Goal: Information Seeking & Learning: Stay updated

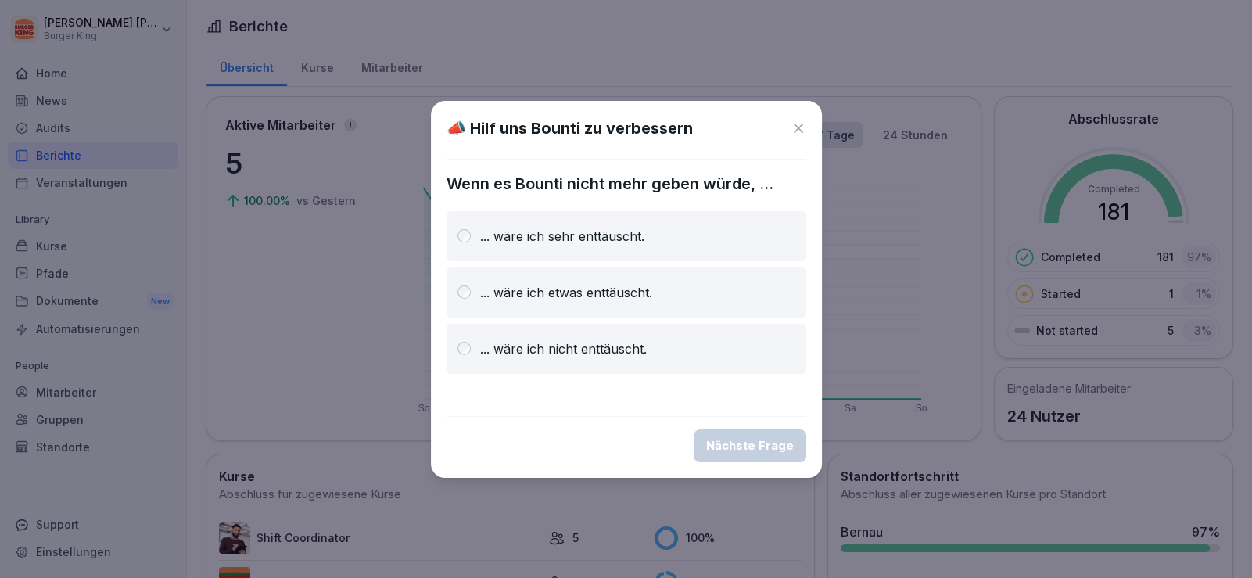
click at [805, 131] on div "📣 Hilf uns Bounti zu verbessern Wenn es Bounti nicht mehr geben würde, ... ... …" at bounding box center [626, 289] width 391 height 377
click at [800, 127] on icon at bounding box center [798, 128] width 16 height 16
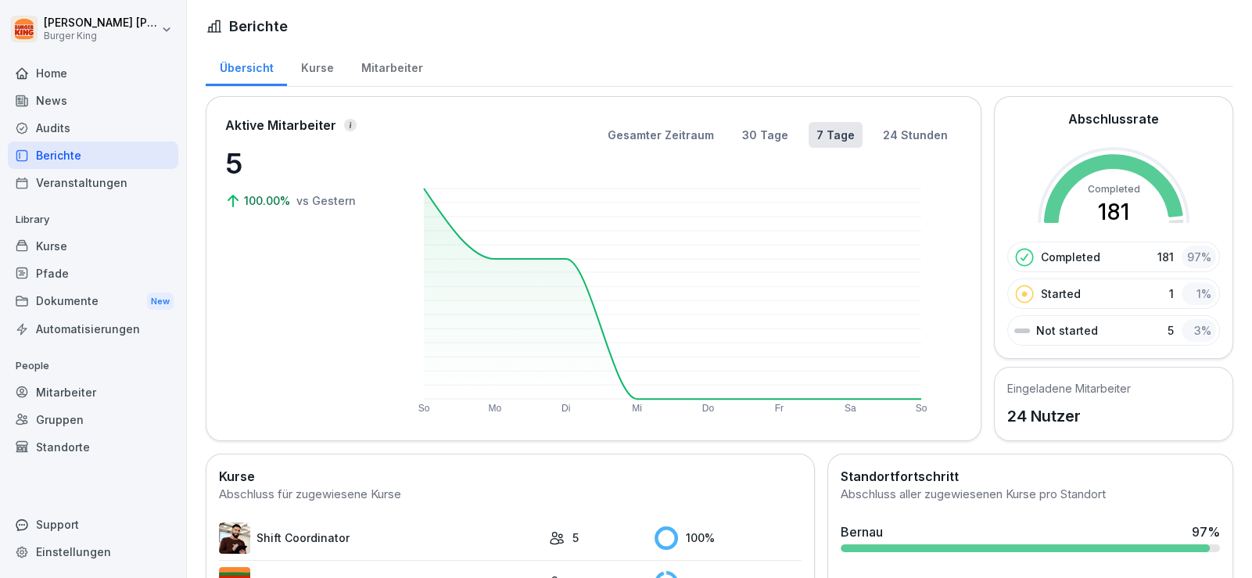
click at [75, 120] on div "Audits" at bounding box center [93, 127] width 170 height 27
click at [68, 101] on div "News" at bounding box center [93, 100] width 170 height 27
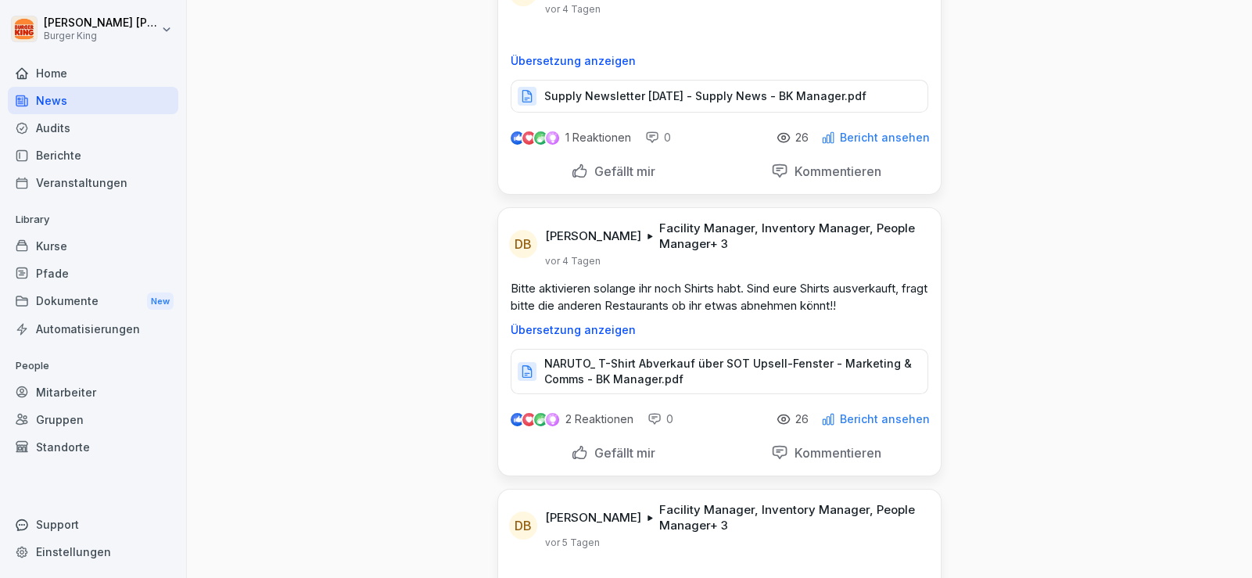
scroll to position [156, 0]
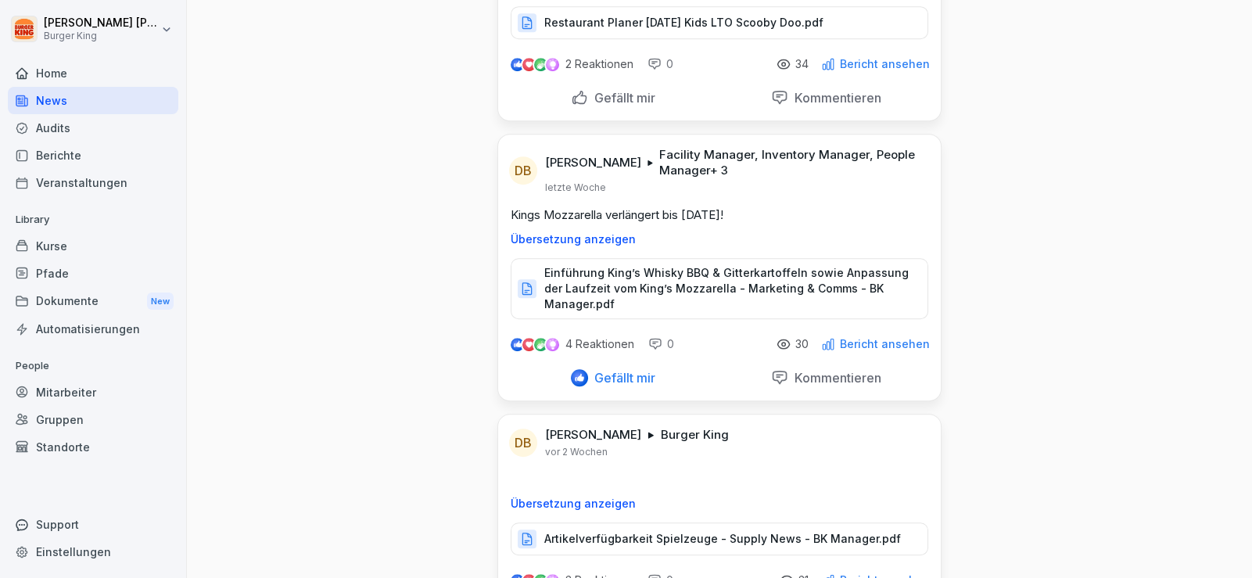
scroll to position [1250, 0]
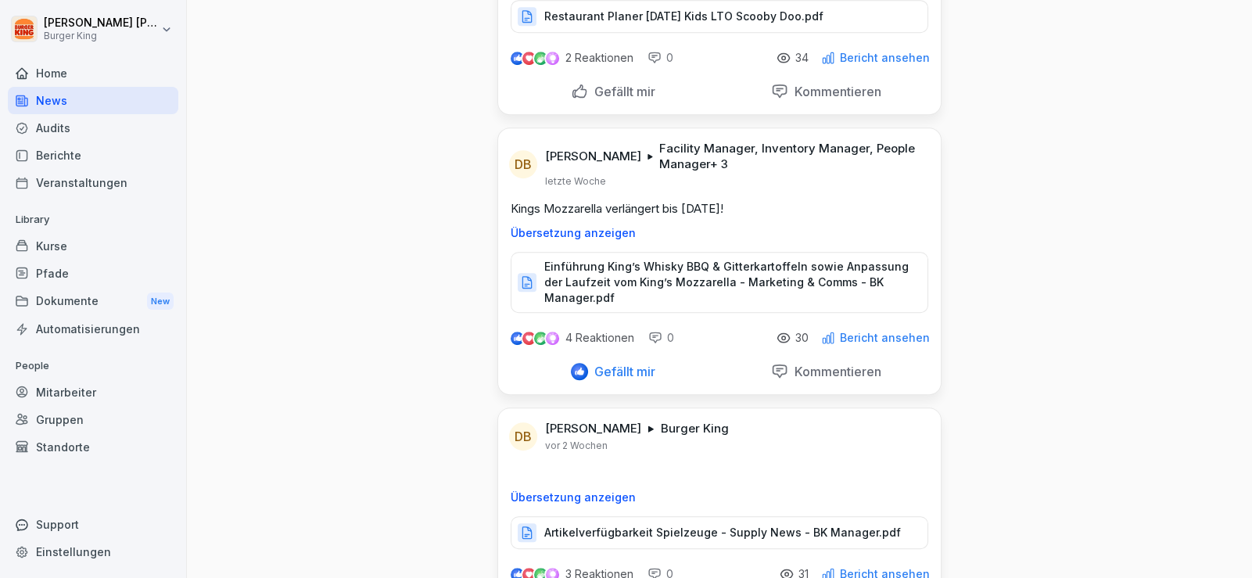
click at [617, 266] on p "Einführung King’s Whisky BBQ & Gitterkartoffeln sowie Anpassung der Laufzeit vo…" at bounding box center [727, 282] width 367 height 47
